Goal: Transaction & Acquisition: Complete application form

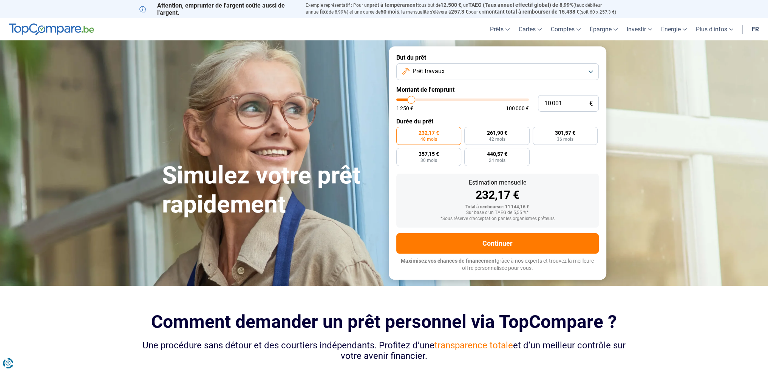
type input "11 250"
type input "11250"
type input "11 500"
type input "11500"
type input "11 750"
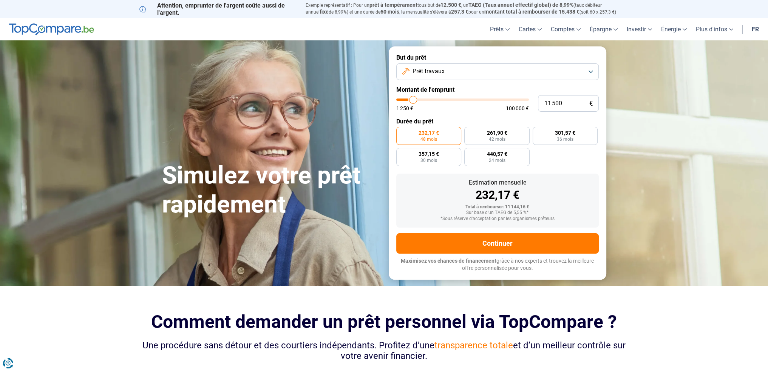
type input "11750"
type input "12 250"
type input "12250"
type input "12 750"
type input "12750"
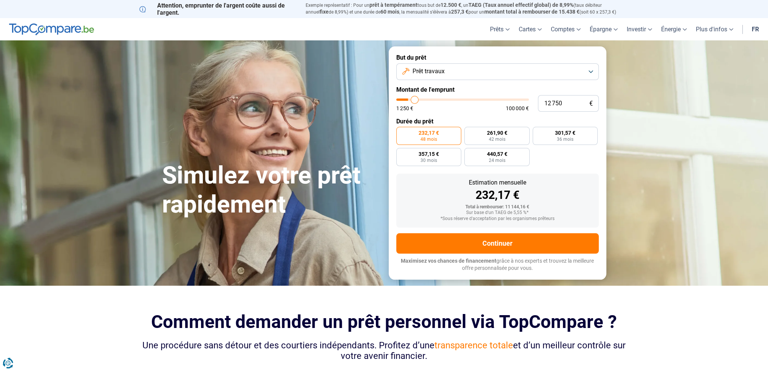
type input "13 750"
type input "13750"
type input "15 000"
type input "15000"
type input "16 500"
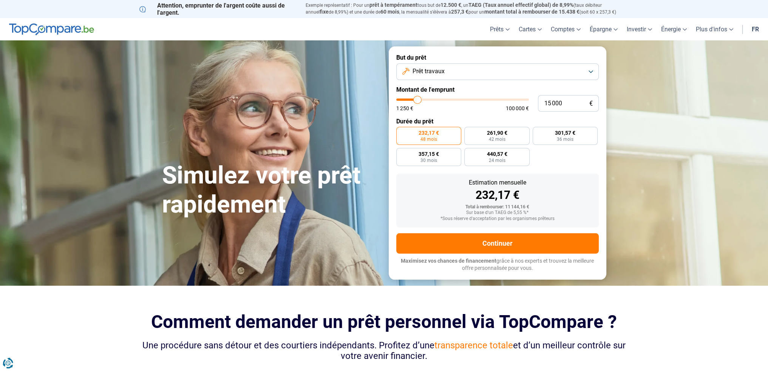
type input "16500"
type input "18 000"
type input "18000"
type input "20 250"
type input "20250"
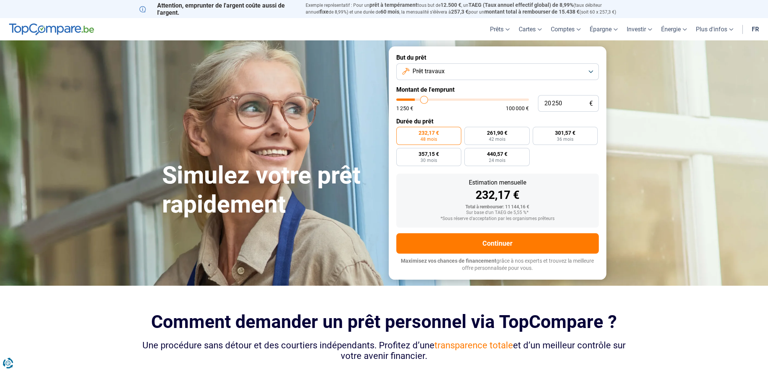
type input "21 750"
type input "21750"
type input "23 000"
type input "23000"
type input "23 250"
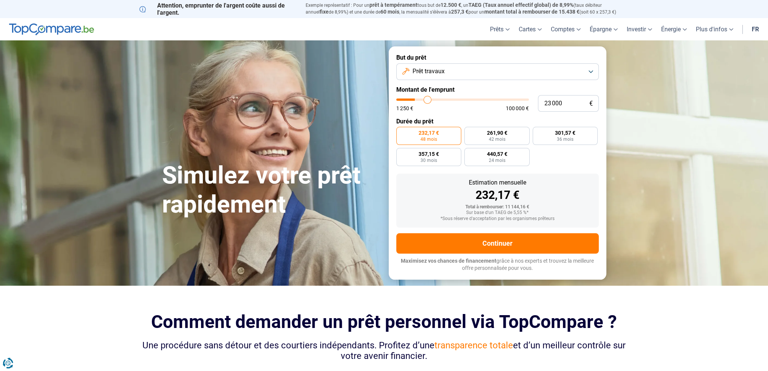
type input "23250"
type input "23 750"
type input "23750"
type input "24 250"
type input "24250"
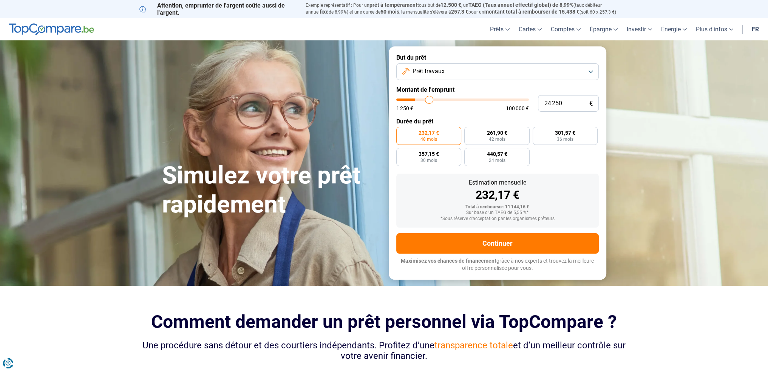
type input "24 750"
type input "24750"
type input "25 250"
type input "25250"
type input "26 750"
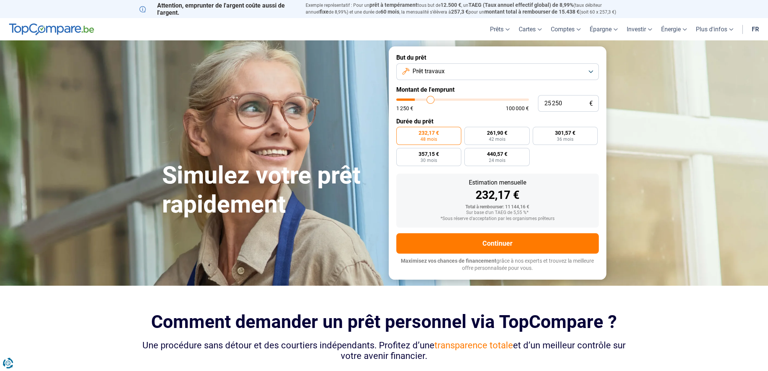
type input "26750"
type input "27 750"
type input "27750"
type input "29 000"
type input "29000"
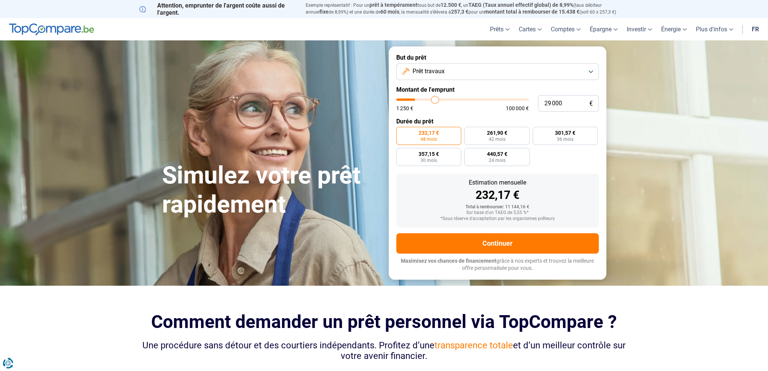
type input "30 000"
type input "30000"
type input "30 250"
type input "30250"
type input "30 500"
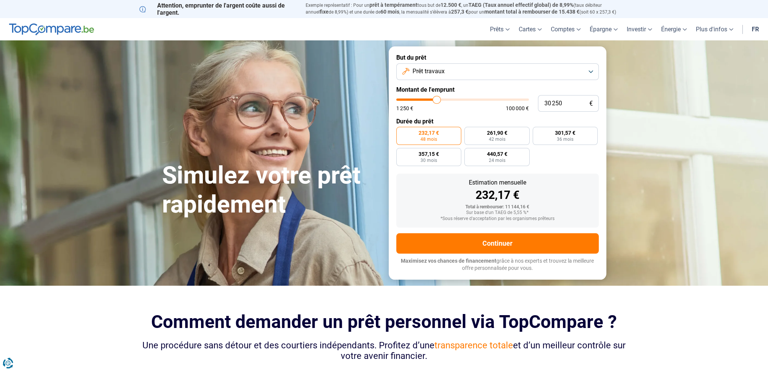
type input "30500"
type input "31 000"
type input "31000"
type input "31 500"
type input "31500"
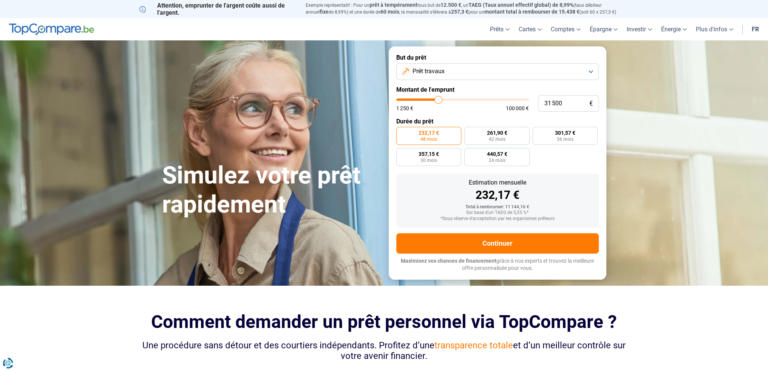
type input "31 750"
type input "31750"
type input "30 500"
type input "30500"
type input "28 000"
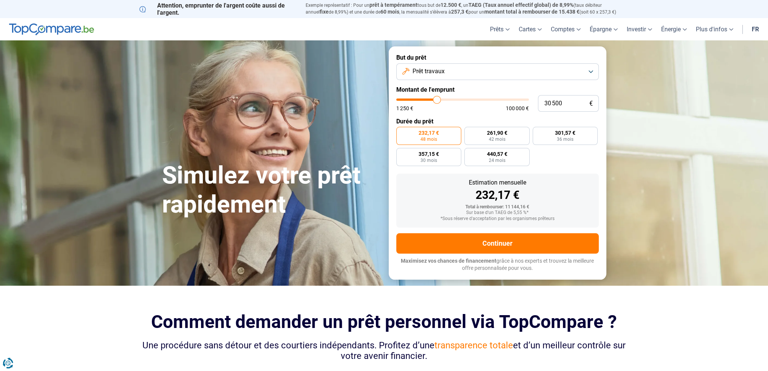
type input "28000"
type input "25 000"
type input "25000"
type input "21 500"
type input "21500"
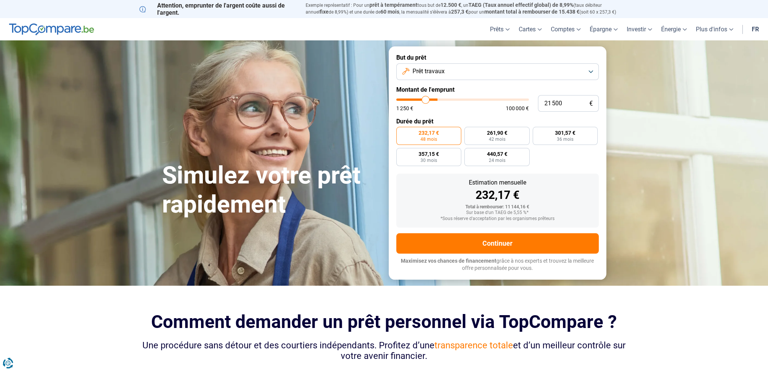
type input "18 500"
type input "18500"
type input "17 500"
type input "17500"
type input "16 750"
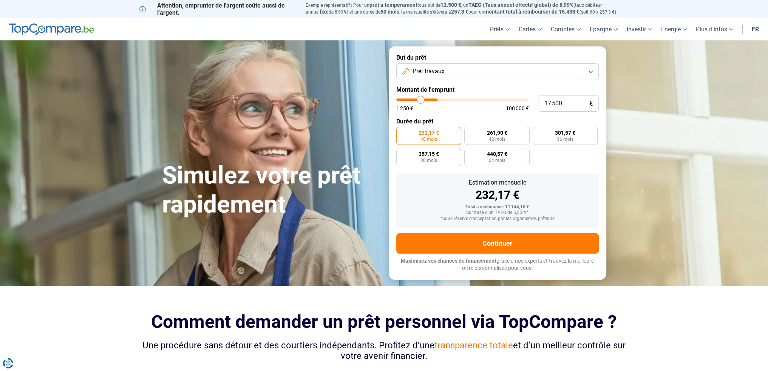
type input "16750"
type input "15 750"
type input "15750"
type input "14 750"
type input "14750"
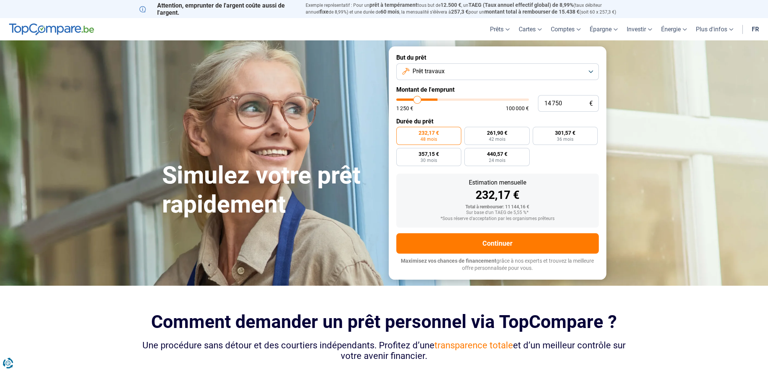
type input "13 750"
type input "13750"
type input "13 000"
type input "13000"
type input "12 250"
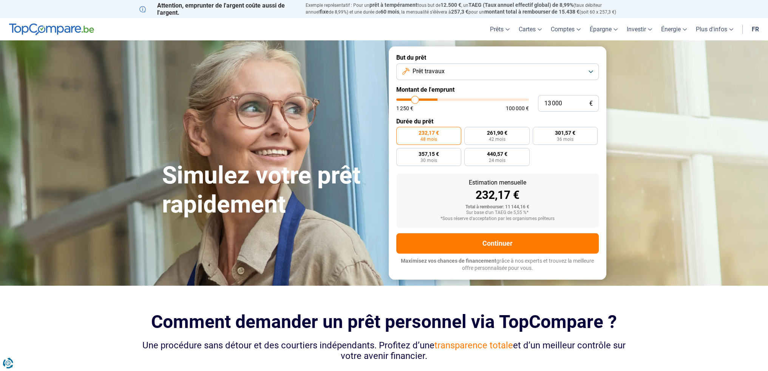
type input "12250"
type input "11 250"
type input "11250"
type input "9 750"
type input "9750"
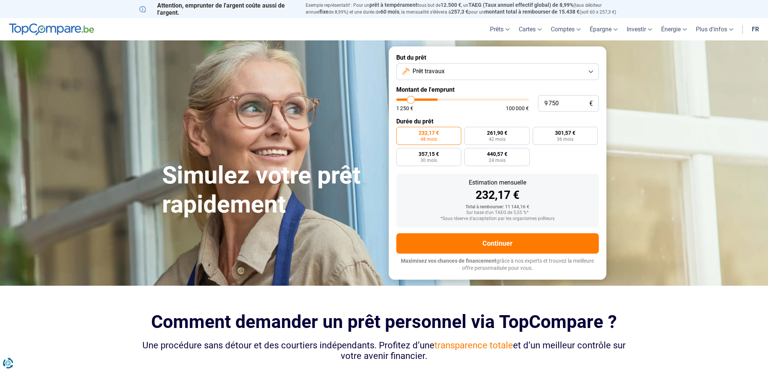
type input "7 250"
type input "7250"
type input "4 250"
type input "4250"
type input "3 250"
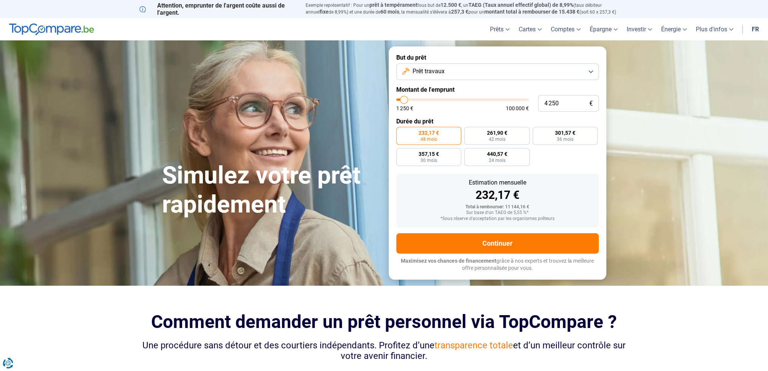
type input "3250"
type input "2 250"
drag, startPoint x: 413, startPoint y: 100, endPoint x: 400, endPoint y: 98, distance: 12.2
type input "2000"
click at [401, 99] on input "range" at bounding box center [462, 100] width 133 height 2
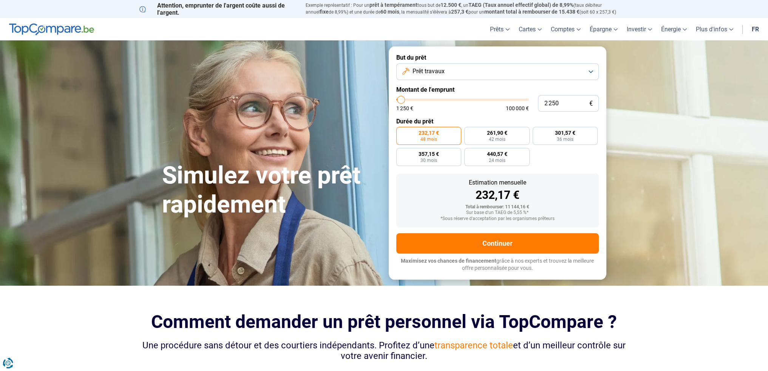
type input "2 000"
radio input "true"
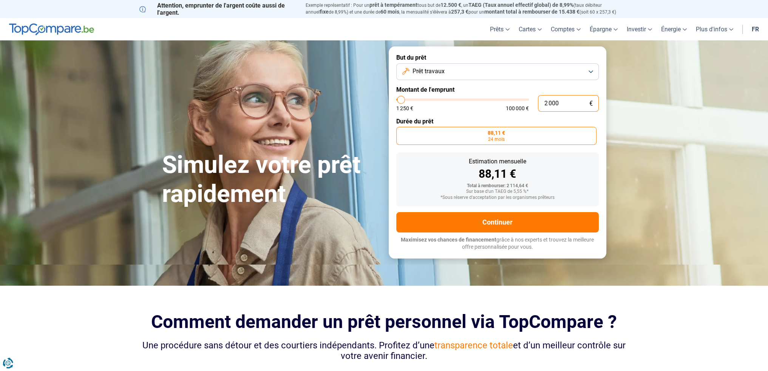
drag, startPoint x: 558, startPoint y: 103, endPoint x: 495, endPoint y: 101, distance: 63.1
click at [502, 101] on div "2 000 € 1 250 € 100 000 €" at bounding box center [497, 103] width 202 height 17
type input "1"
type input "1250"
type input "10"
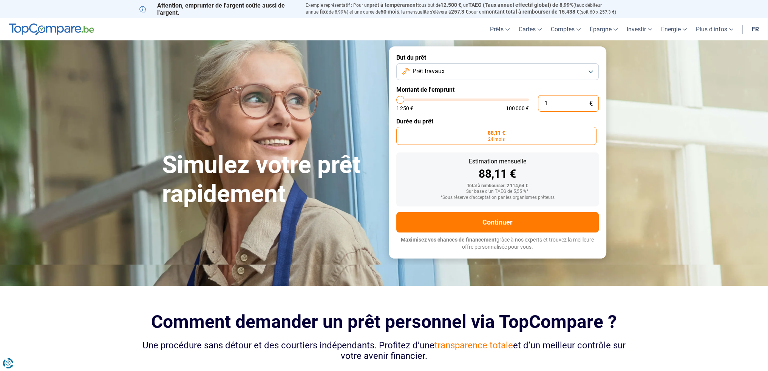
type input "1250"
type input "100"
type input "1250"
type input "1 000"
type input "1250"
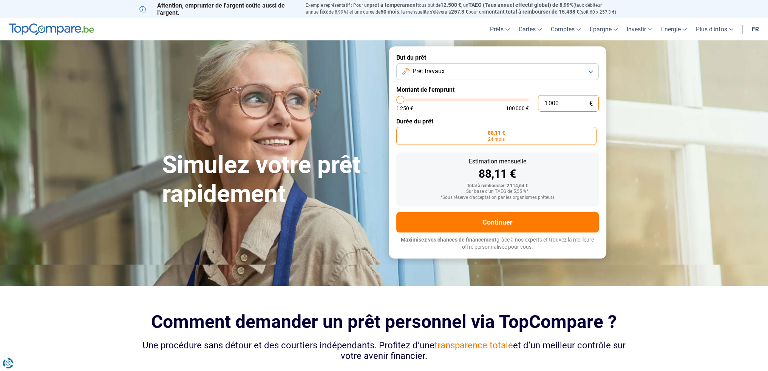
type input "10 000"
type input "10000"
type input "10 000"
radio input "false"
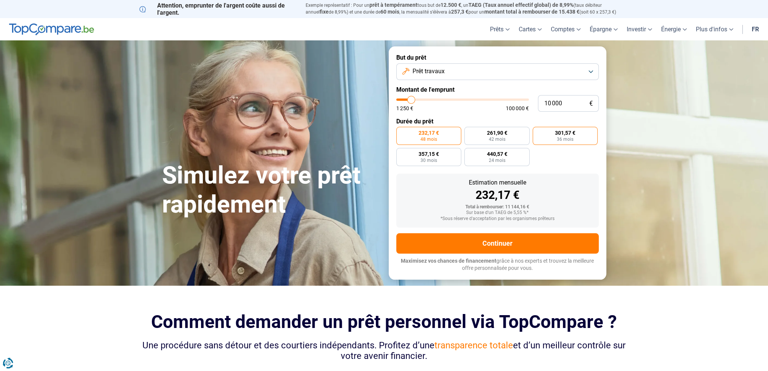
click at [572, 138] on span "36 mois" at bounding box center [565, 139] width 17 height 5
click at [538, 132] on input "301,57 € 36 mois" at bounding box center [535, 129] width 5 height 5
radio input "true"
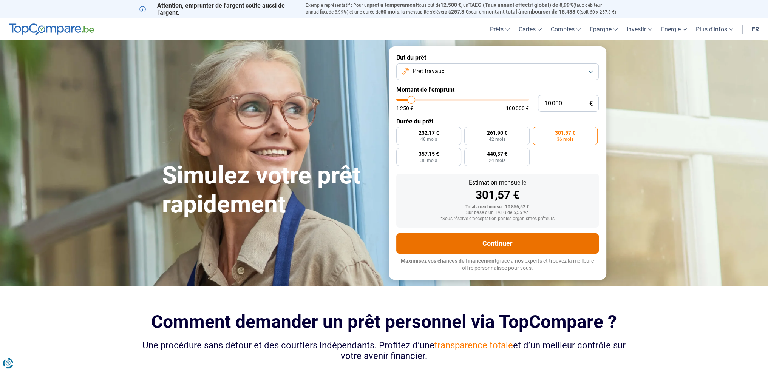
click at [527, 246] on button "Continuer" at bounding box center [497, 243] width 202 height 20
click at [450, 72] on button "Prêt travaux" at bounding box center [497, 71] width 202 height 17
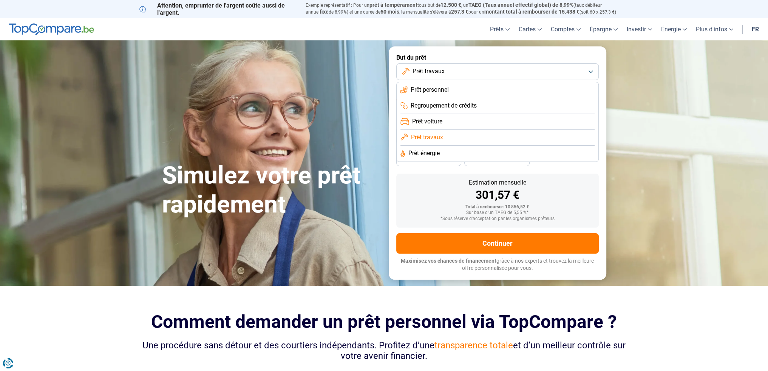
click at [437, 91] on span "Prêt personnel" at bounding box center [430, 90] width 38 height 8
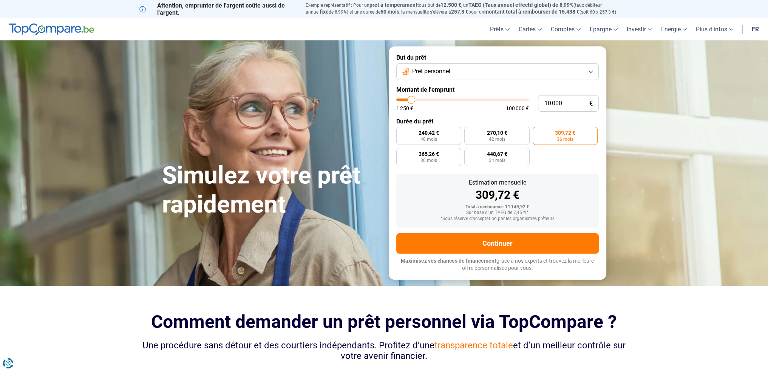
click at [443, 75] on span "Prêt personnel" at bounding box center [431, 71] width 38 height 8
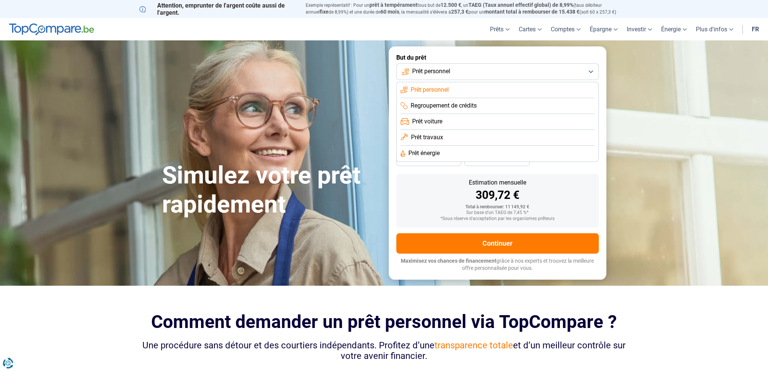
click at [434, 135] on span "Prêt travaux" at bounding box center [427, 137] width 32 height 8
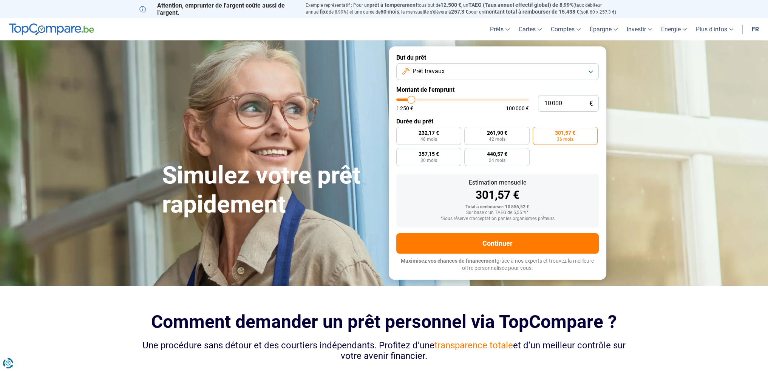
click at [443, 73] on span "Prêt travaux" at bounding box center [429, 71] width 32 height 8
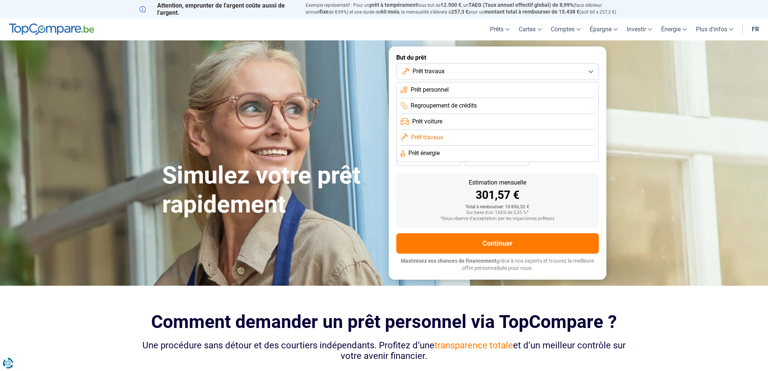
click at [427, 152] on span "Prêt énergie" at bounding box center [423, 153] width 31 height 8
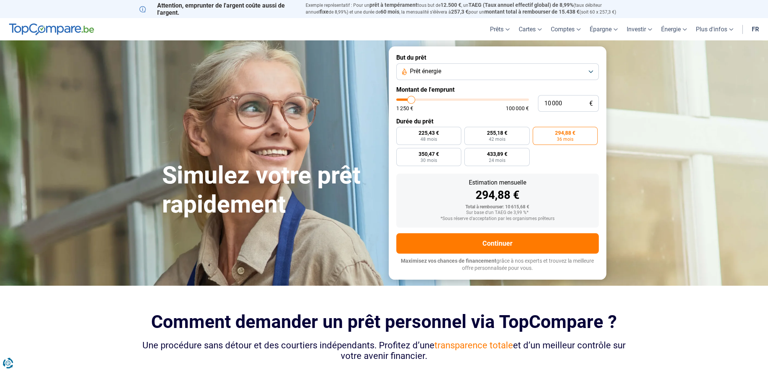
click at [440, 73] on span "Prêt énergie" at bounding box center [425, 71] width 31 height 8
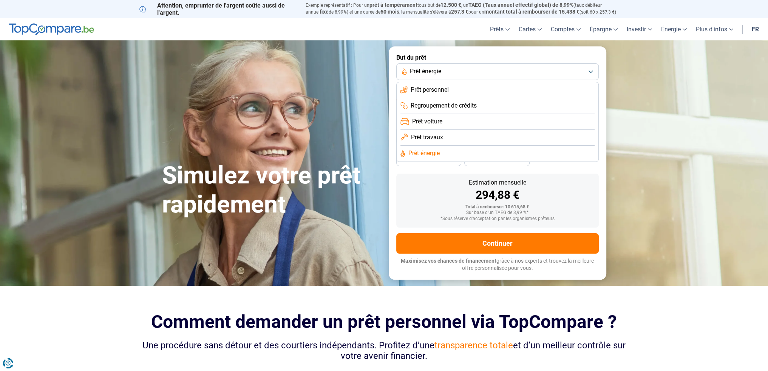
click at [431, 137] on span "Prêt travaux" at bounding box center [427, 137] width 32 height 8
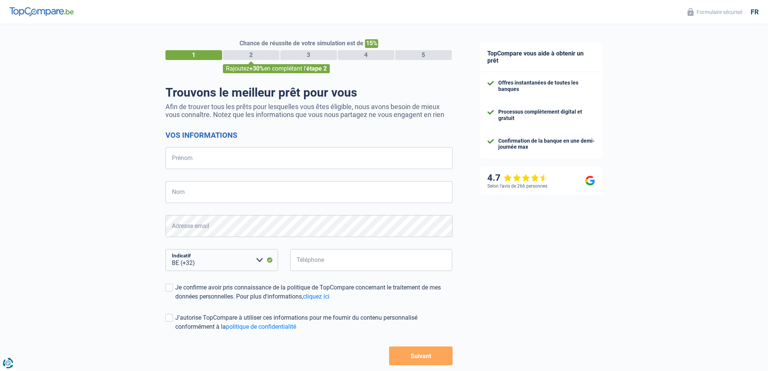
select select "32"
